Goal: Task Accomplishment & Management: Use online tool/utility

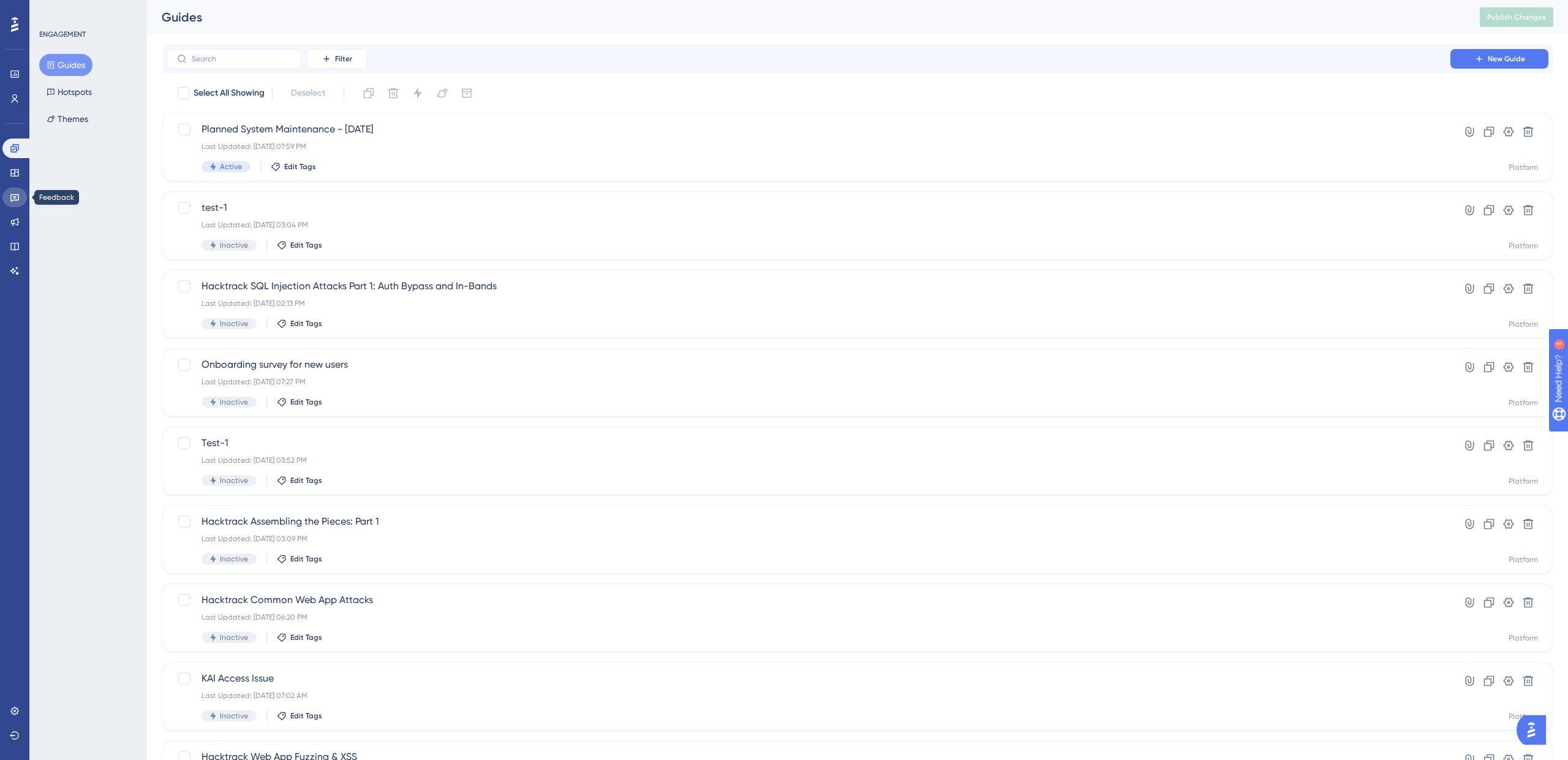
click at [13, 203] on link at bounding box center [15, 197] width 25 height 20
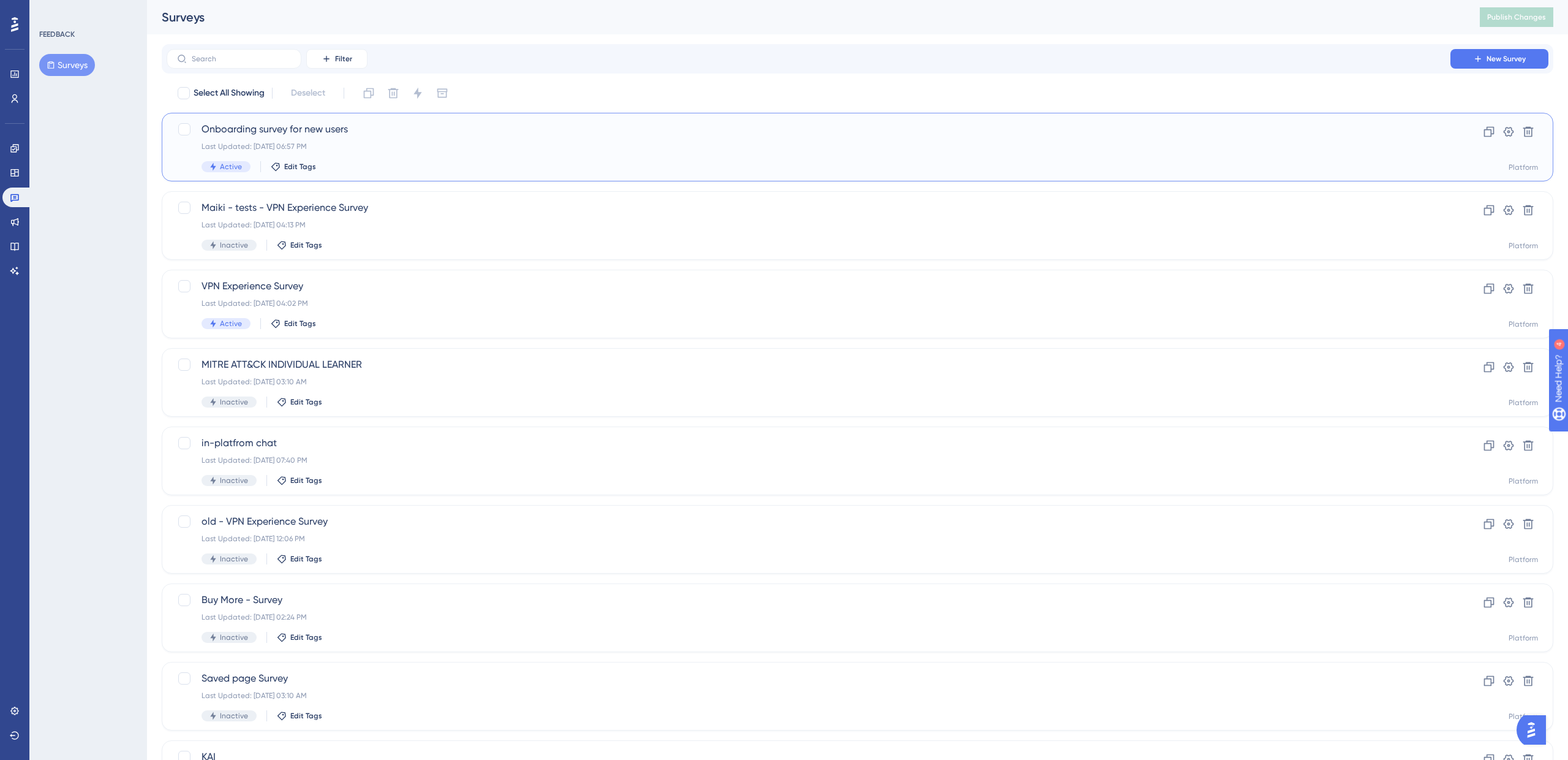
click at [235, 135] on span "Onboarding survey for new users" at bounding box center [808, 129] width 1214 height 15
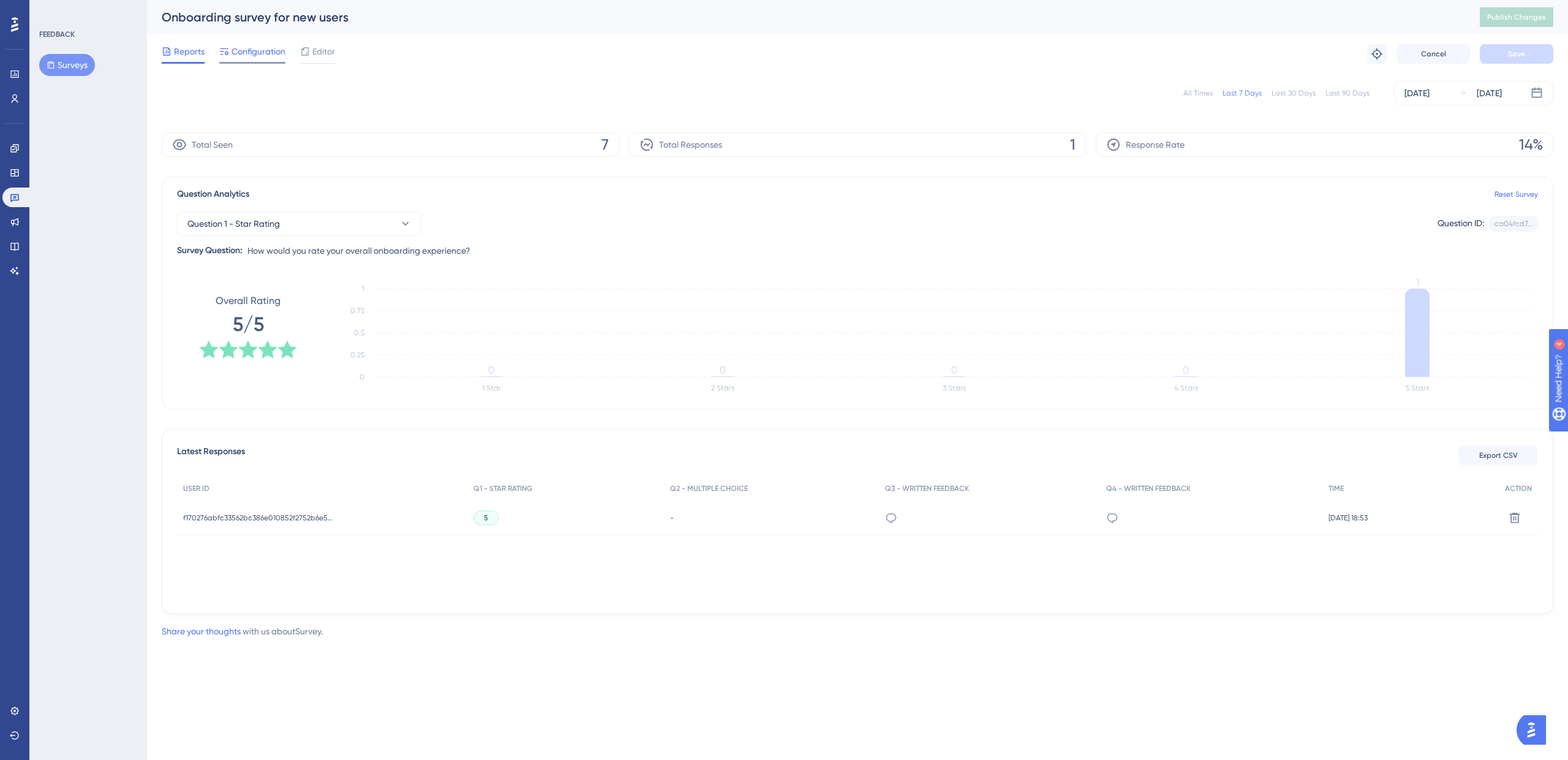
click at [243, 53] on span "Configuration" at bounding box center [259, 51] width 54 height 15
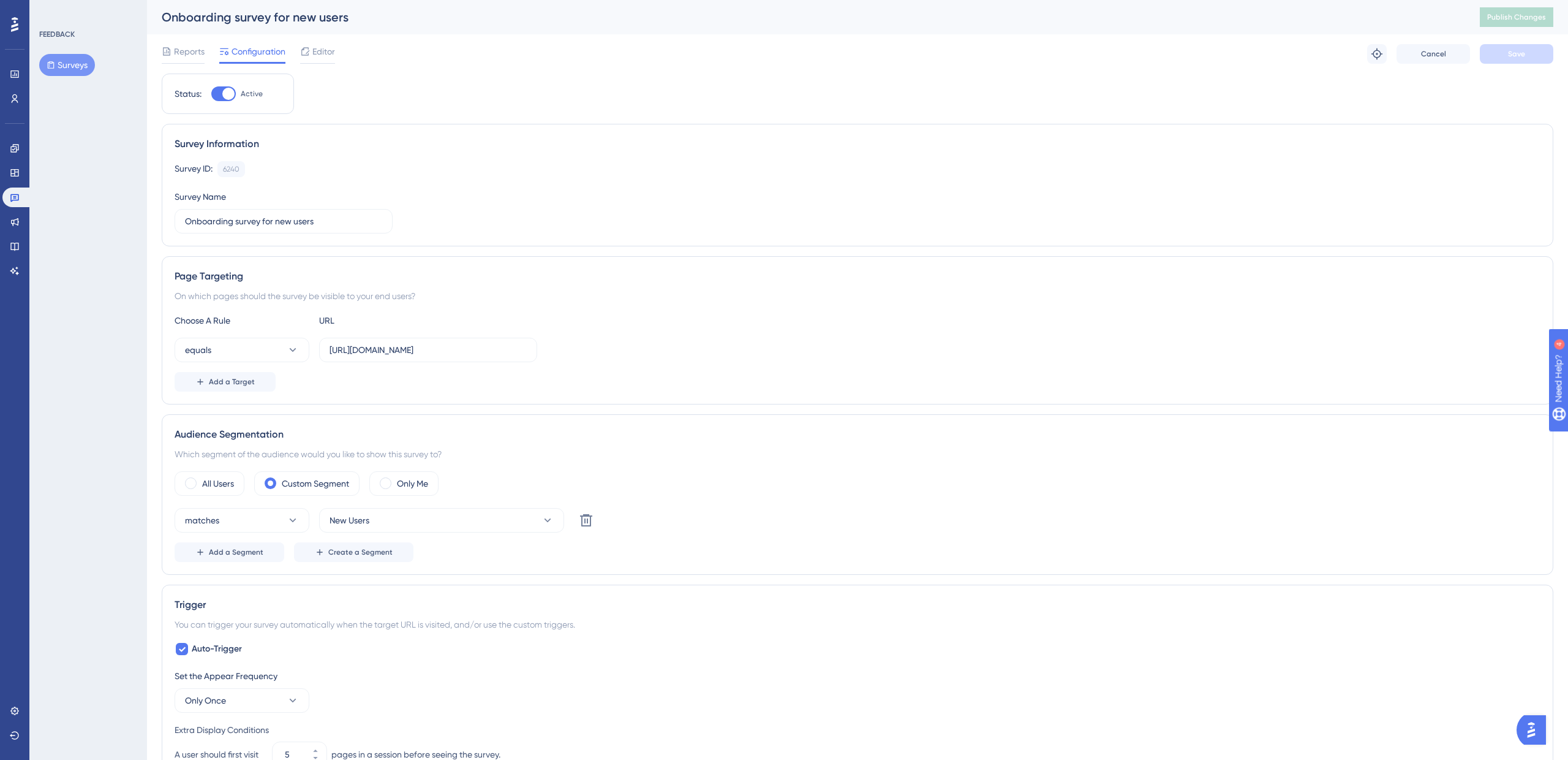
click at [181, 43] on div "Reports Configuration Editor Troubleshoot Cancel Save" at bounding box center [857, 54] width 1392 height 39
click at [185, 53] on span "Reports" at bounding box center [190, 51] width 31 height 15
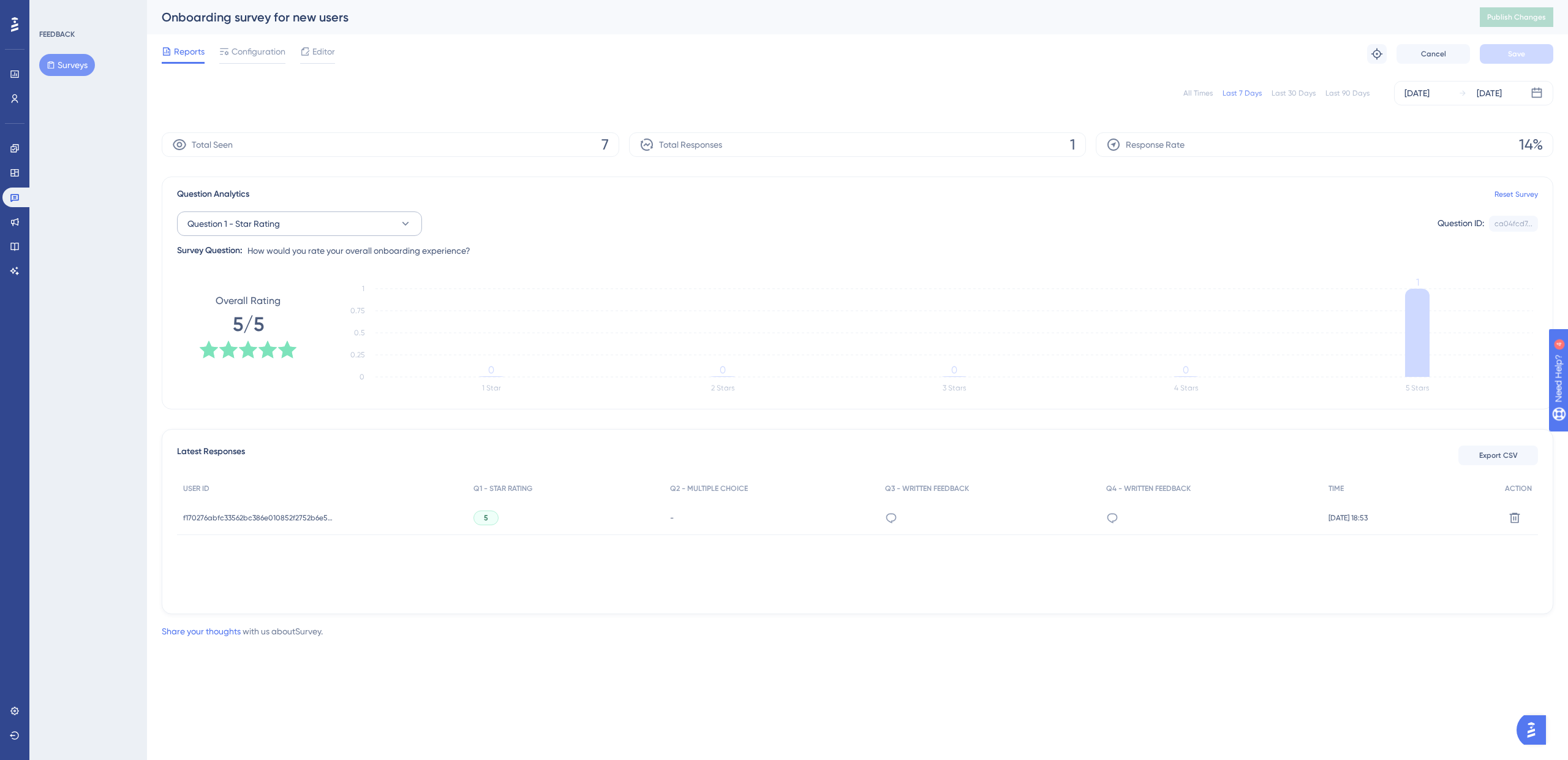
click at [235, 233] on button "Question 1 - Star Rating" at bounding box center [300, 224] width 245 height 25
click at [238, 324] on span "Question 2 - Multiple Choice" at bounding box center [249, 323] width 109 height 15
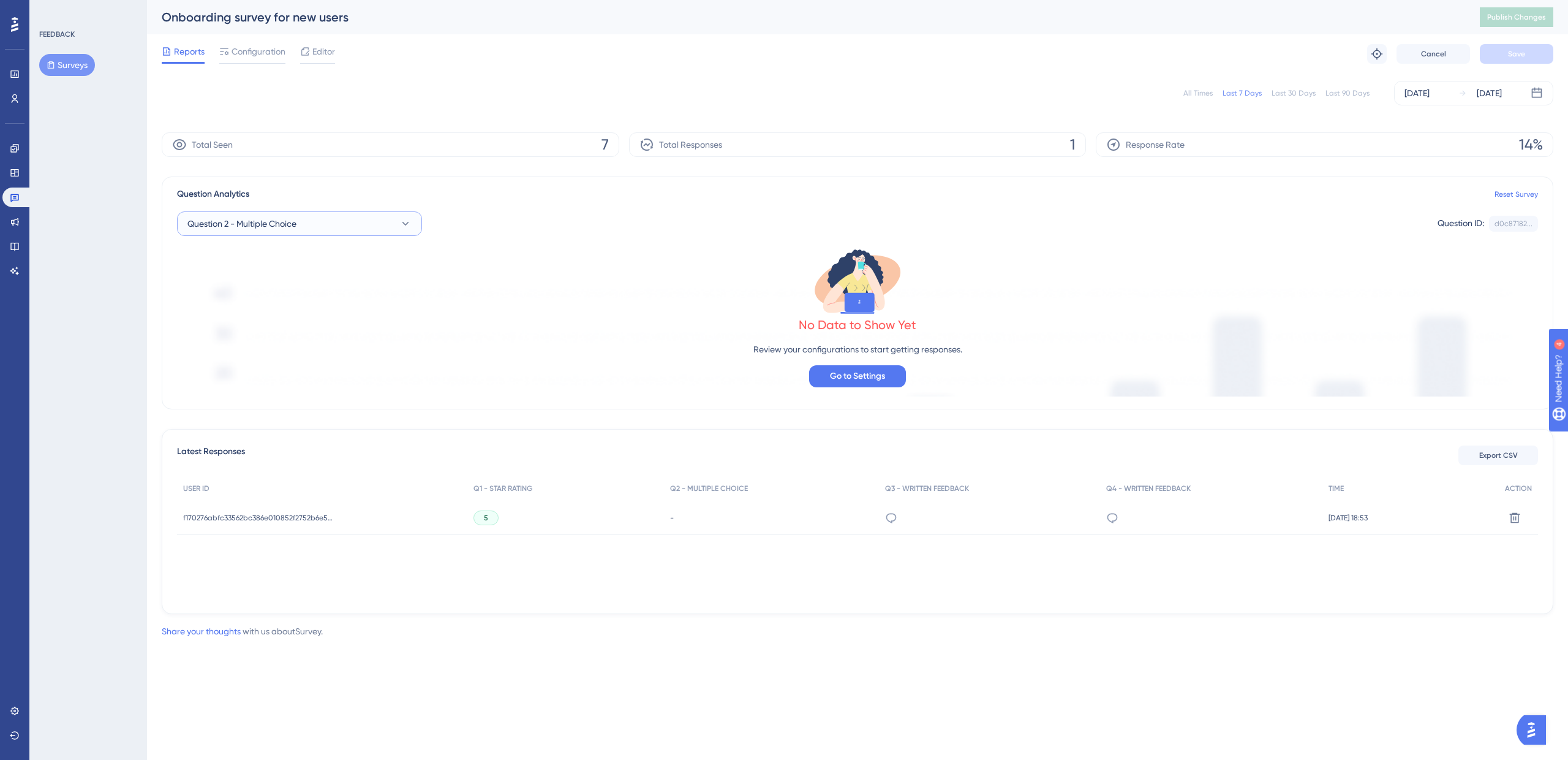
click at [227, 223] on span "Question 2 - Multiple Choice" at bounding box center [242, 224] width 109 height 15
click at [249, 301] on span "Question 1 - Star Rating" at bounding box center [241, 298] width 93 height 15
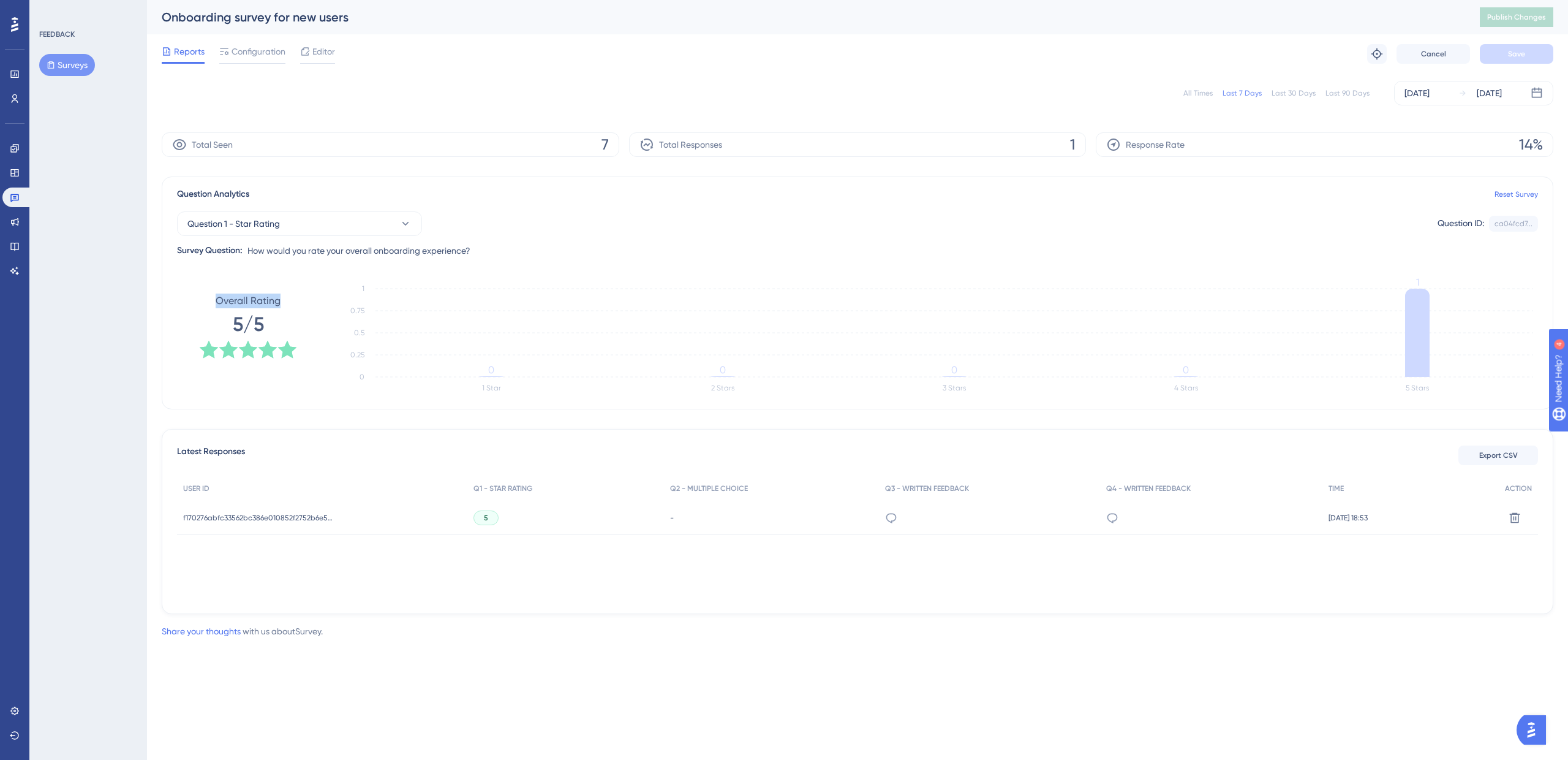
drag, startPoint x: 195, startPoint y: 306, endPoint x: 292, endPoint y: 301, distance: 97.1
click at [292, 301] on div "Overall Rating 5/5" at bounding box center [248, 327] width 142 height 98
